Goal: Check status

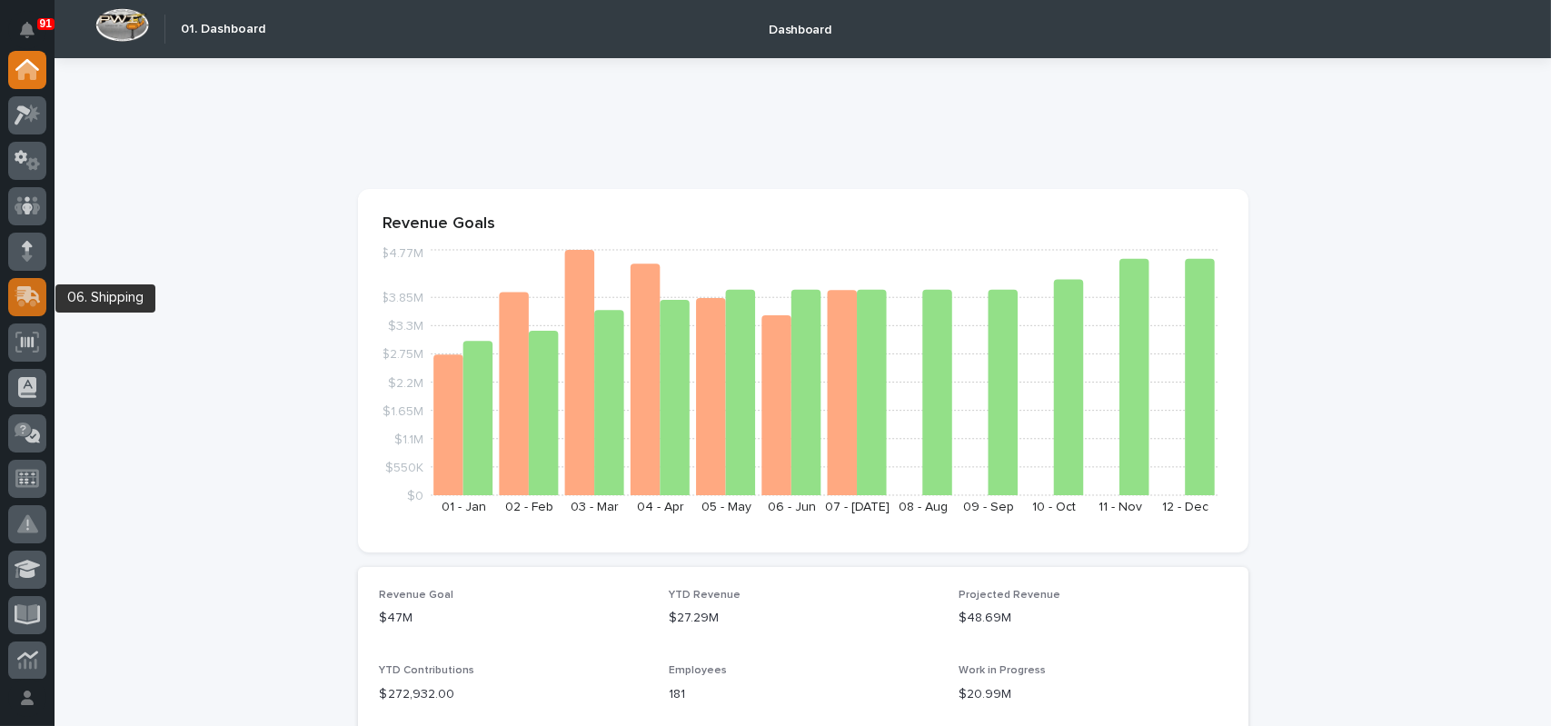
click at [29, 283] on div at bounding box center [27, 297] width 38 height 38
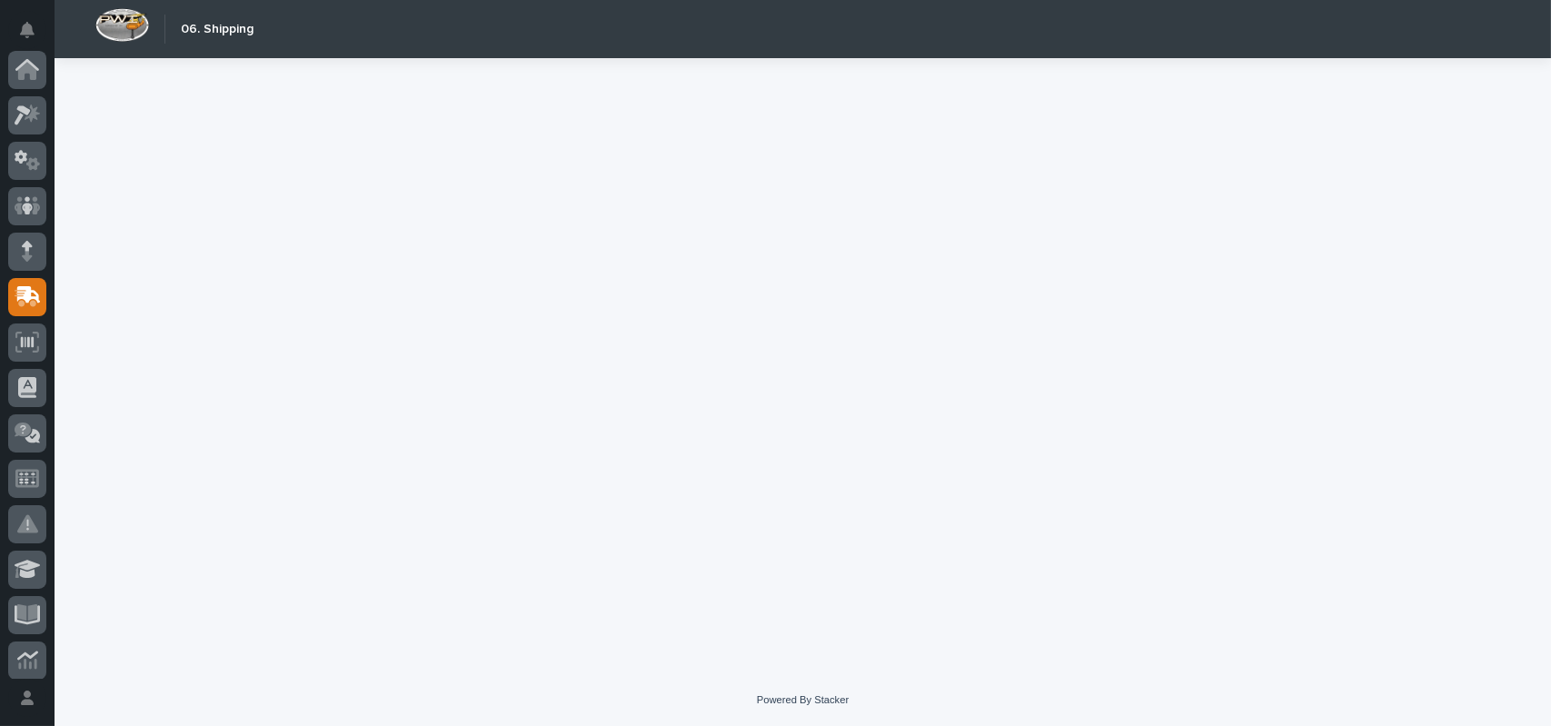
scroll to position [227, 0]
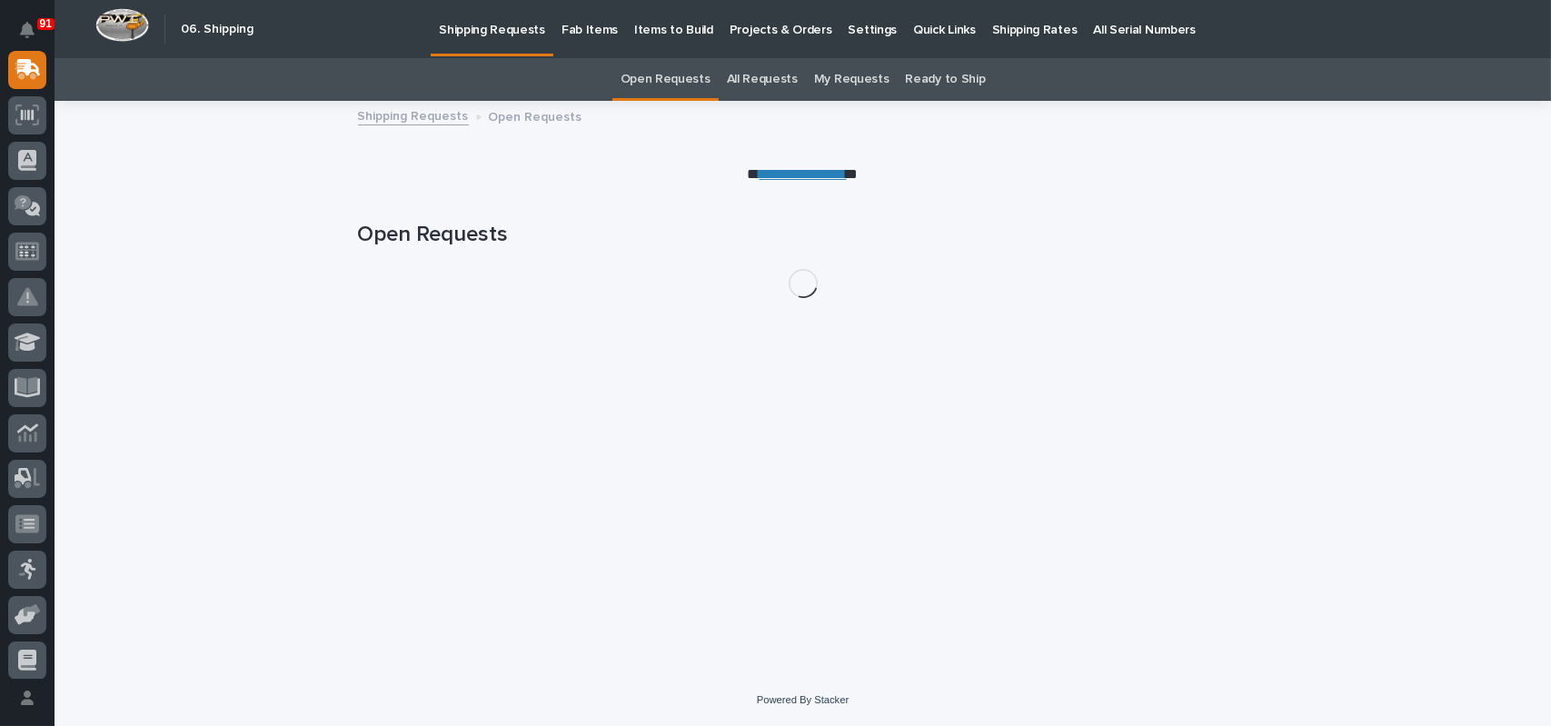
click at [759, 76] on link "All Requests" at bounding box center [762, 79] width 71 height 43
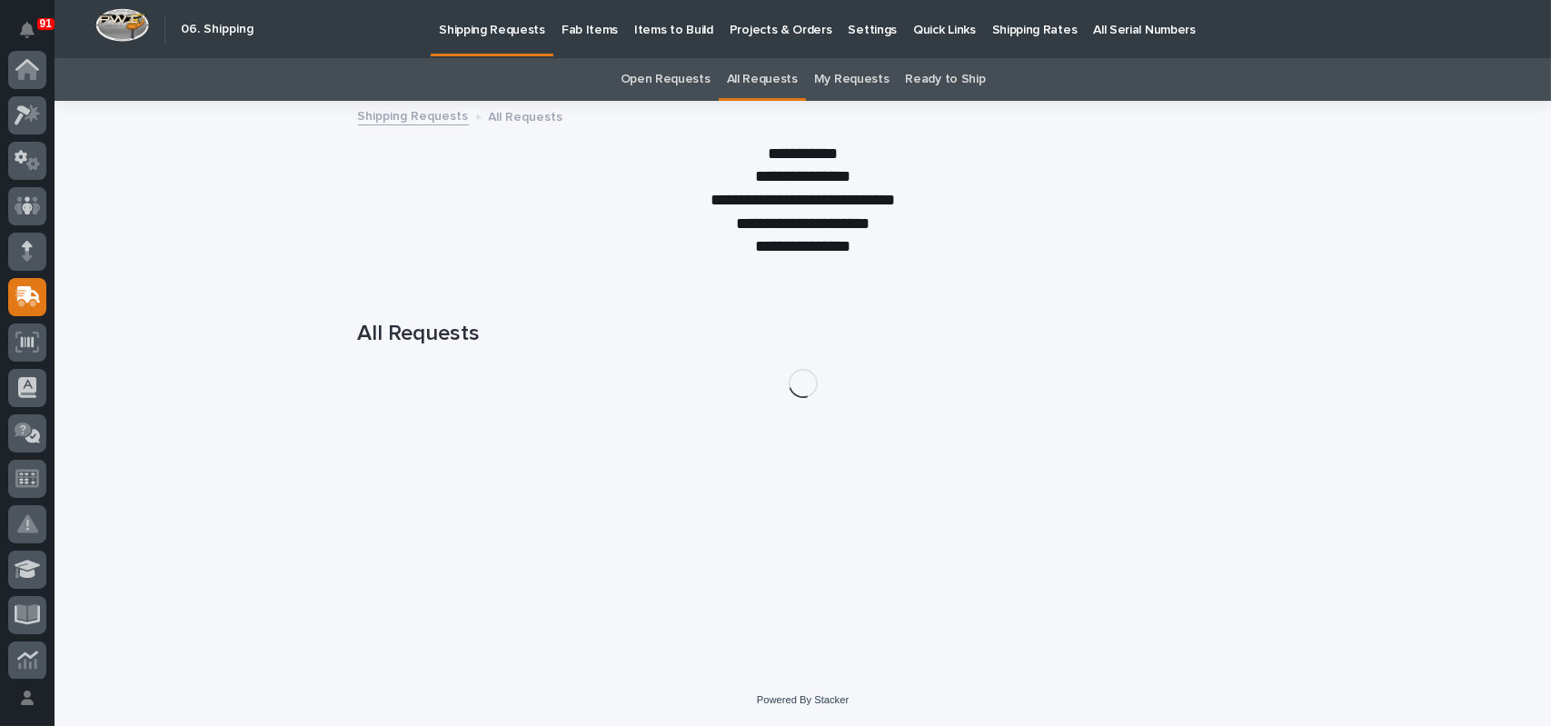
scroll to position [227, 0]
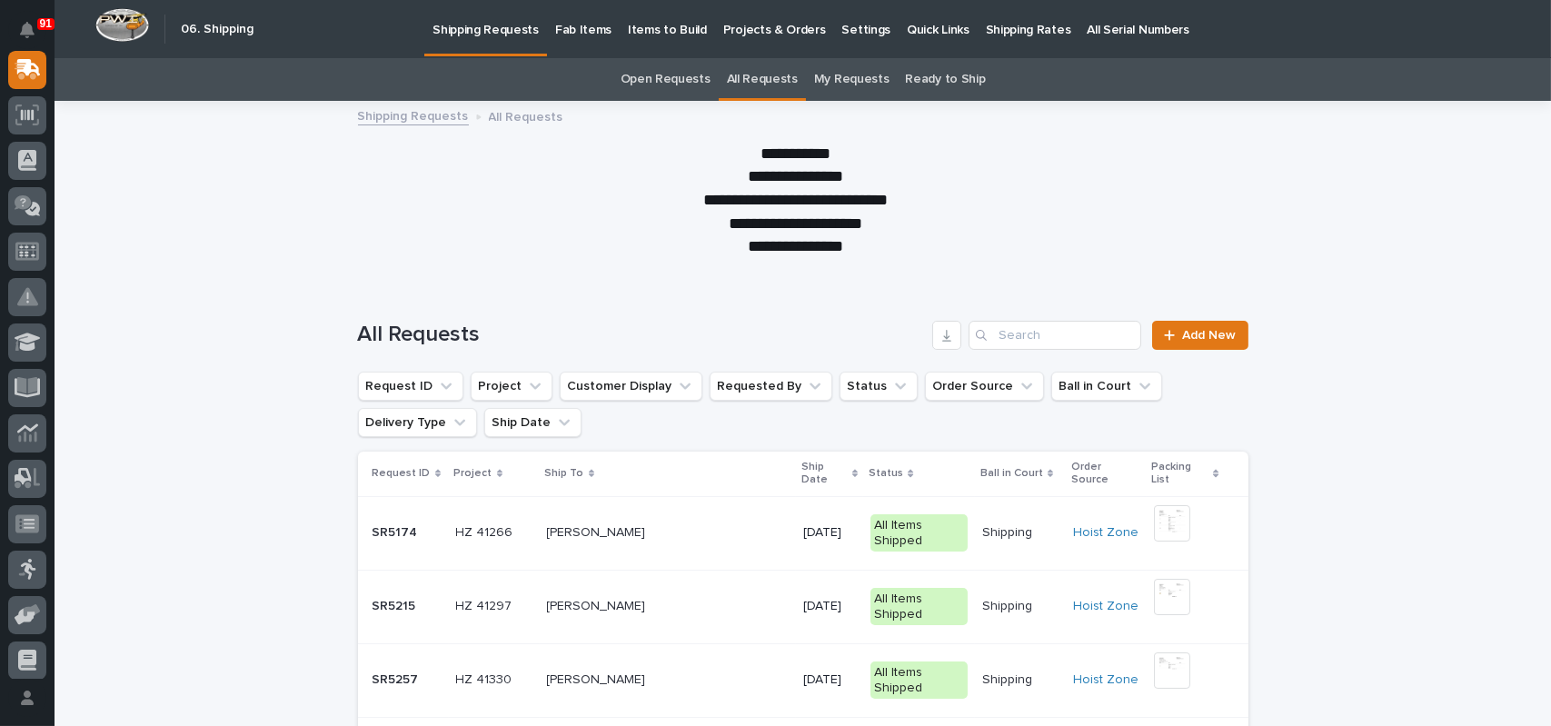
click at [976, 337] on icon "Search" at bounding box center [981, 335] width 11 height 11
click at [989, 333] on div "Search" at bounding box center [983, 335] width 29 height 29
click at [1010, 333] on input "Search" at bounding box center [1055, 335] width 173 height 29
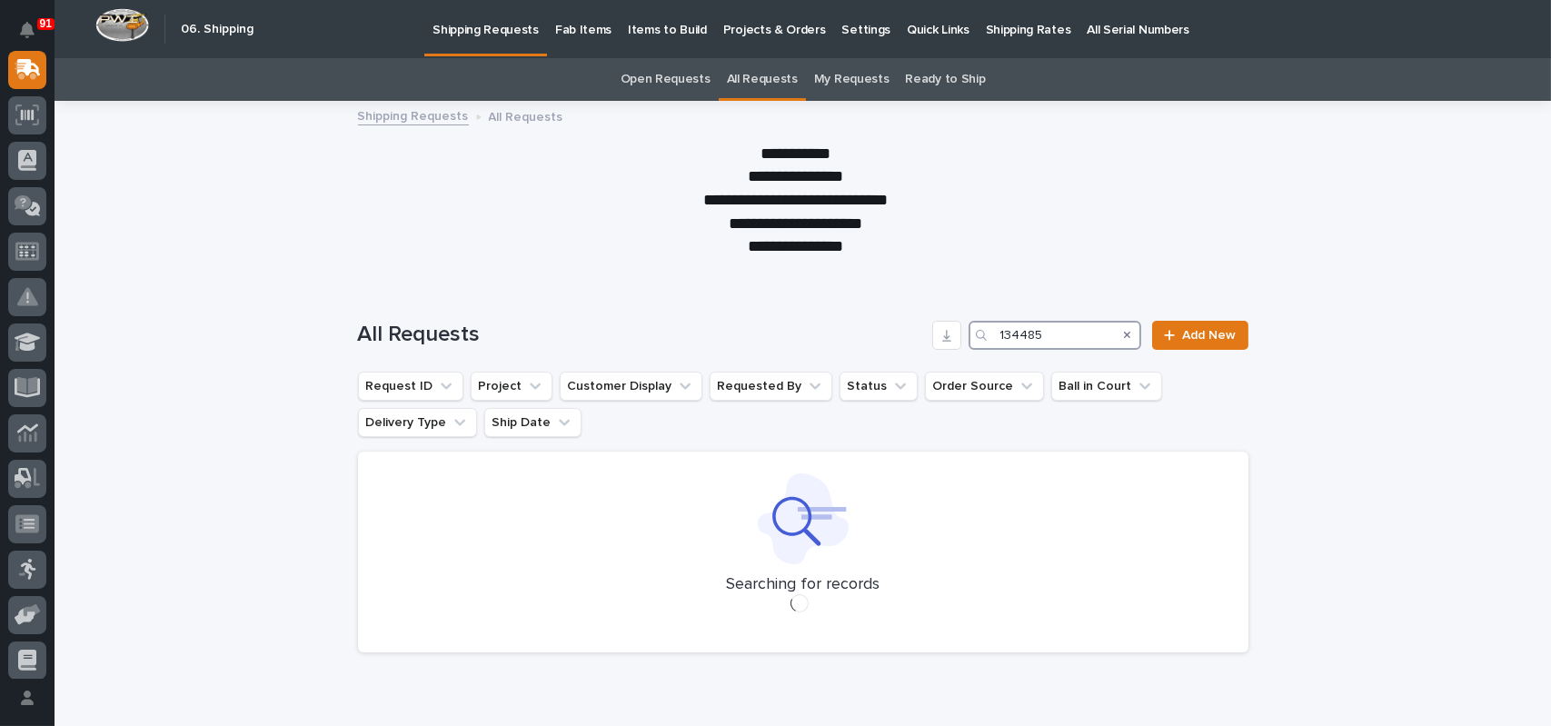
type input "134485"
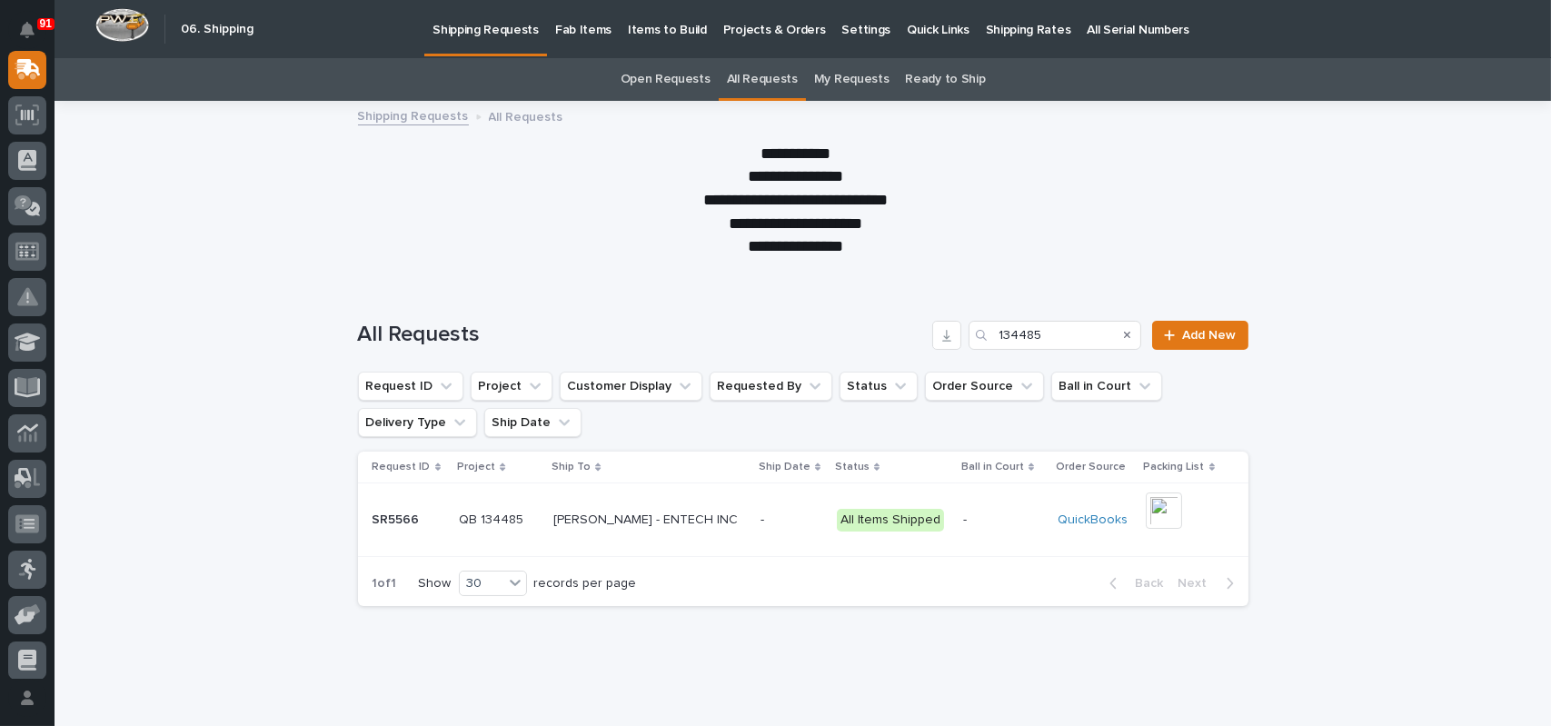
click at [669, 519] on p "[PERSON_NAME] - ENTECH INC" at bounding box center [647, 518] width 188 height 19
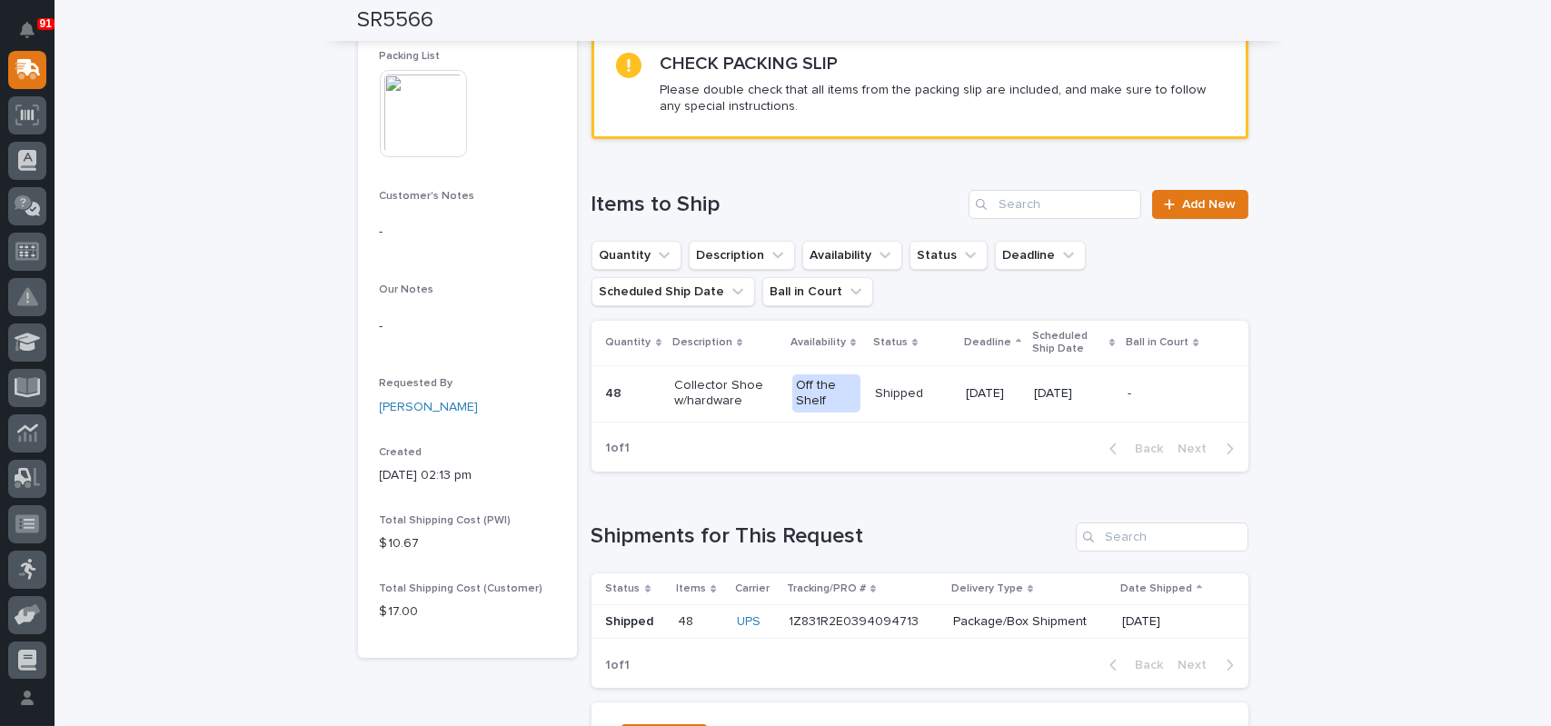
scroll to position [273, 0]
